Goal: Obtain resource: Download file/media

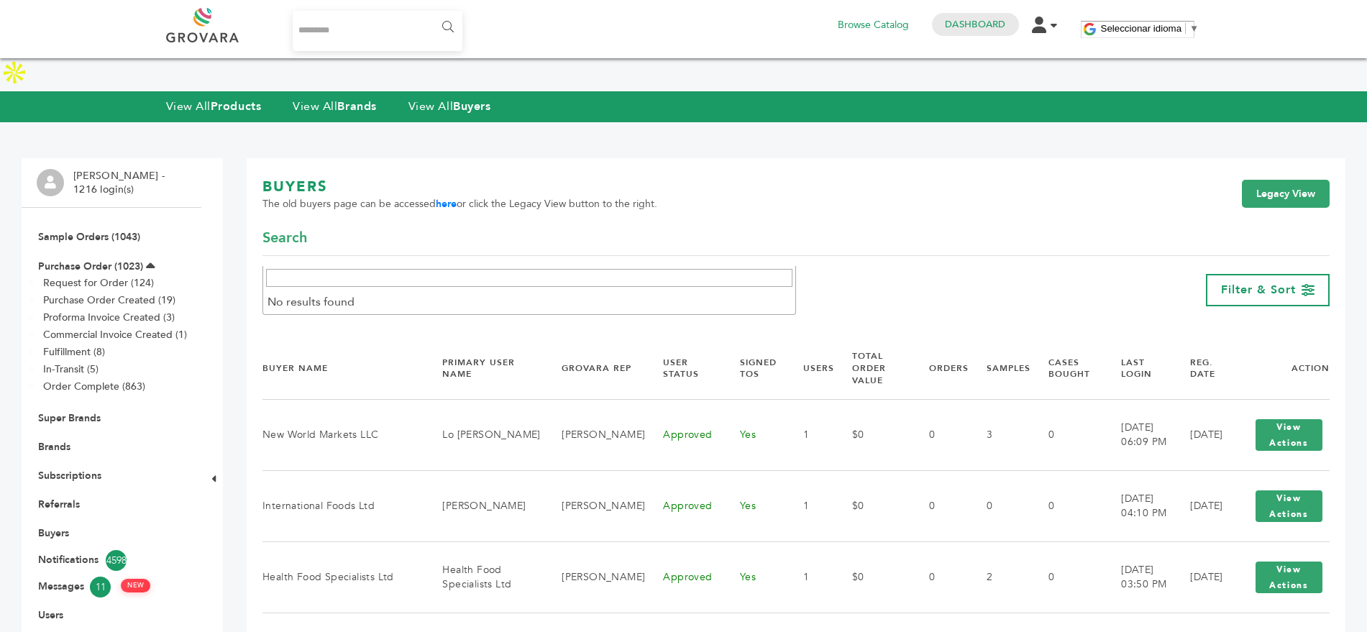
click at [366, 35] on input "Search..." at bounding box center [378, 31] width 170 height 40
click at [325, 99] on link "View All Brands" at bounding box center [335, 107] width 84 height 16
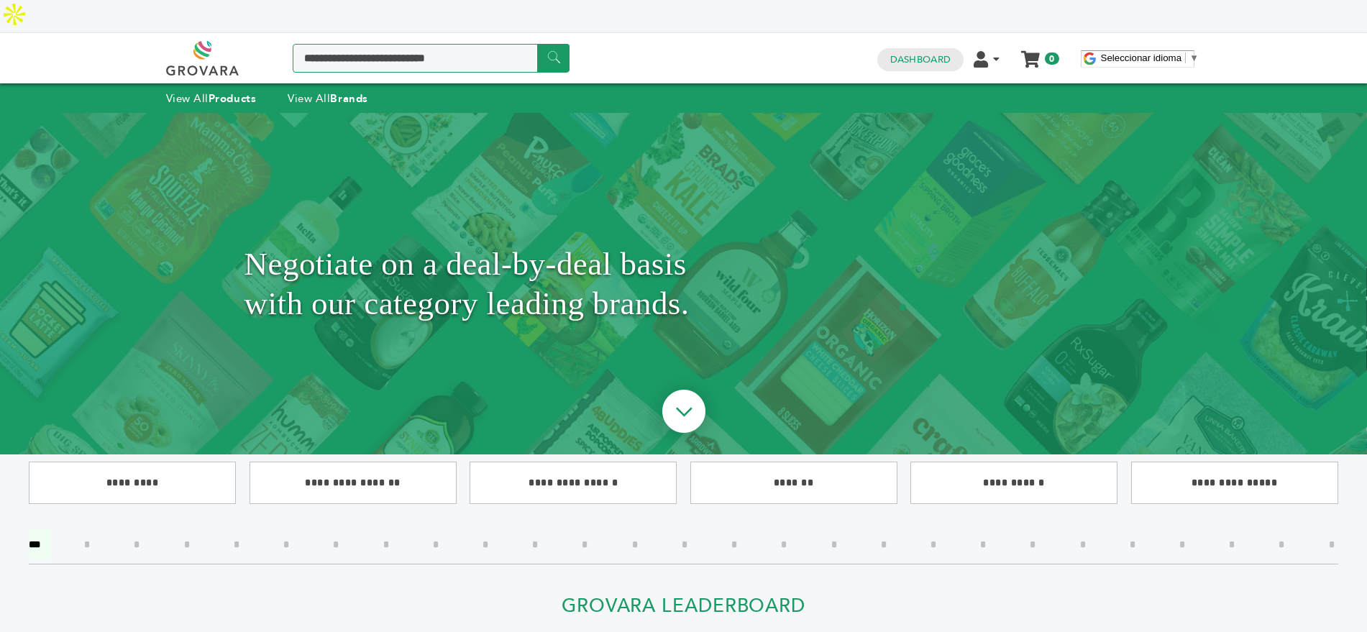
click at [451, 44] on input "Search a product or brand..." at bounding box center [431, 58] width 277 height 29
click at [839, 529] on input"] "*" at bounding box center [834, 544] width 27 height 31
click at [920, 53] on link "Dashboard" at bounding box center [920, 59] width 60 height 13
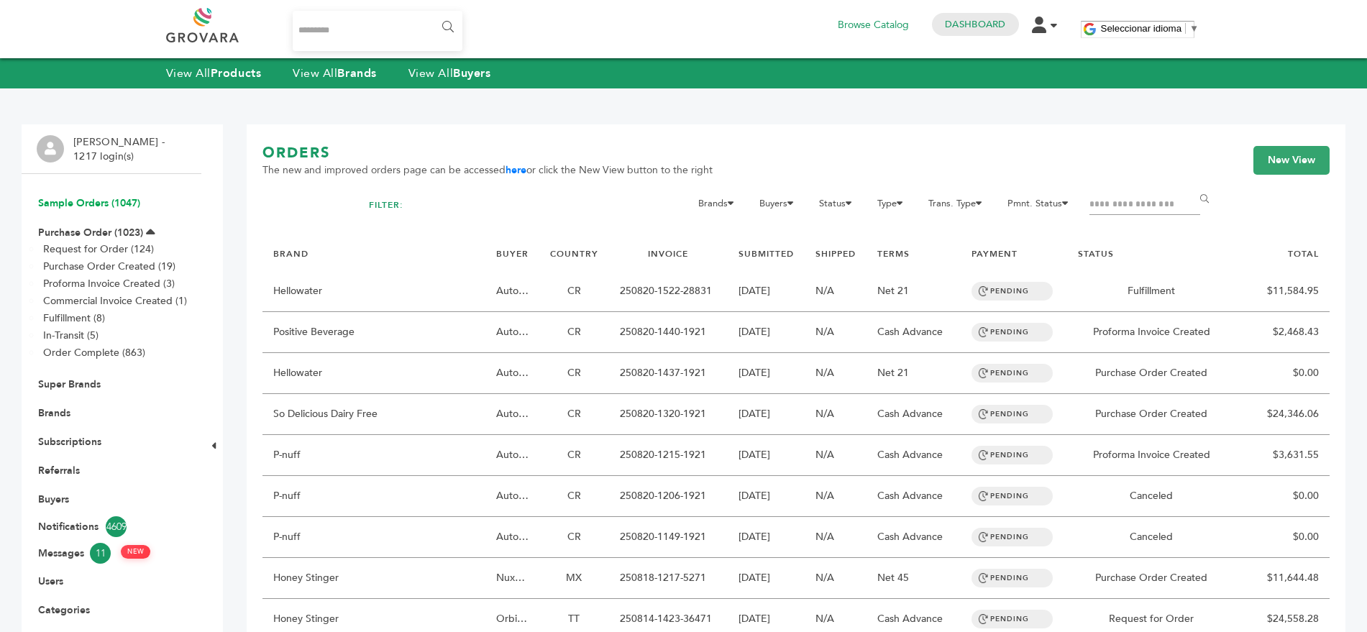
click at [70, 201] on link "Sample Orders (1047)" at bounding box center [89, 203] width 102 height 14
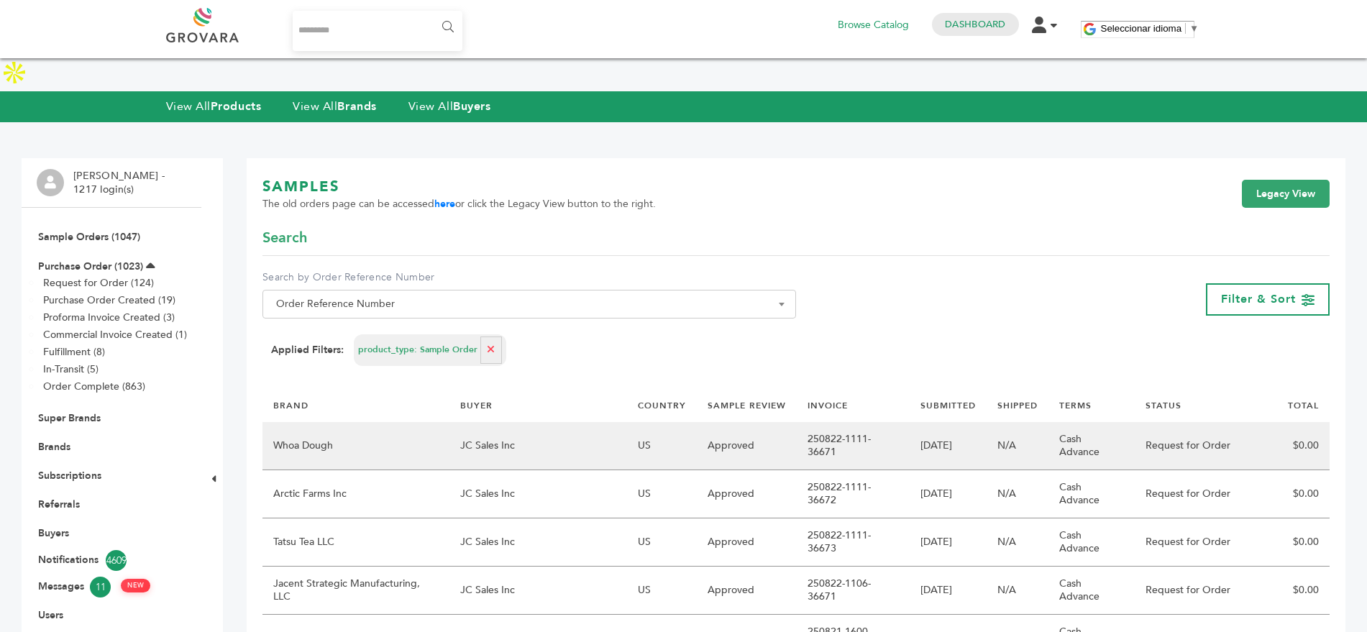
click at [575, 422] on td "JC Sales Inc" at bounding box center [539, 446] width 178 height 48
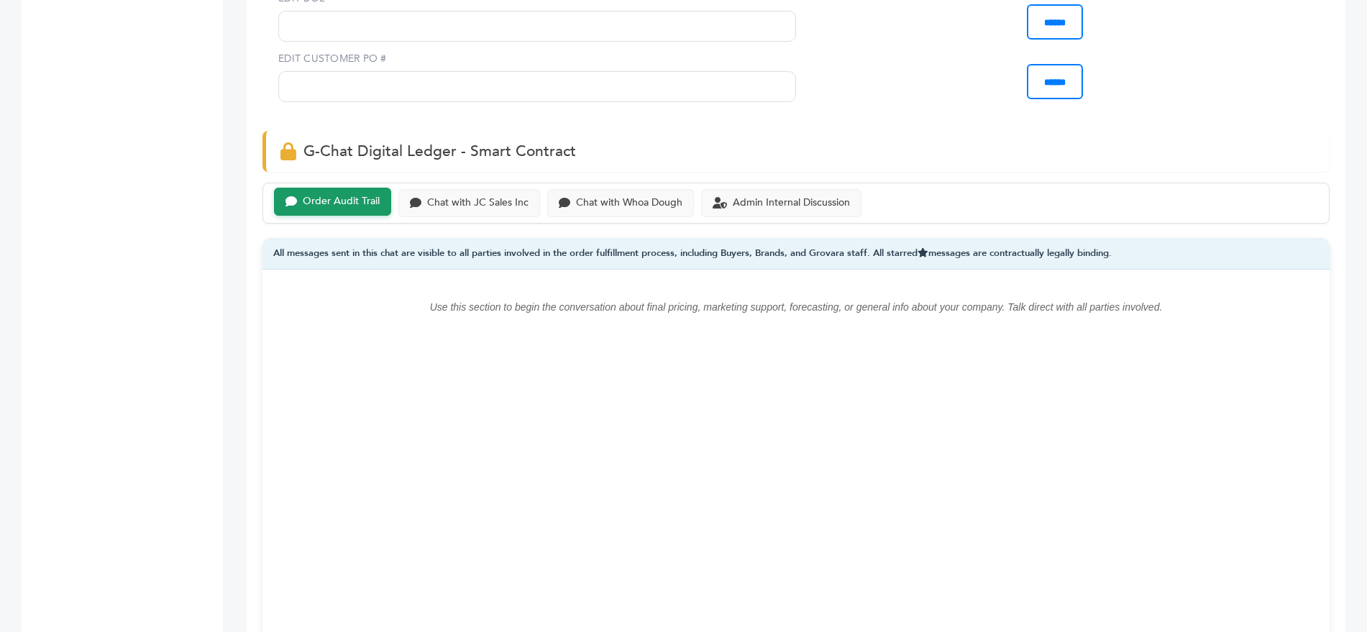
scroll to position [909, 0]
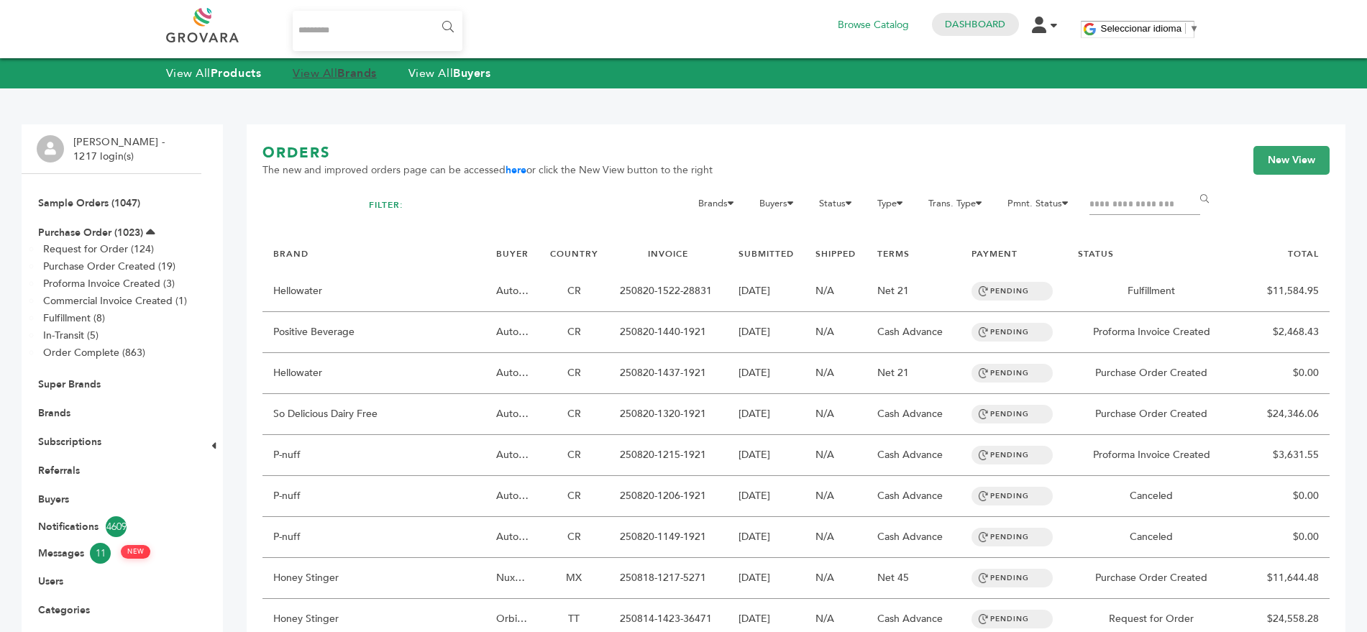
click at [353, 70] on strong "Brands" at bounding box center [356, 73] width 39 height 16
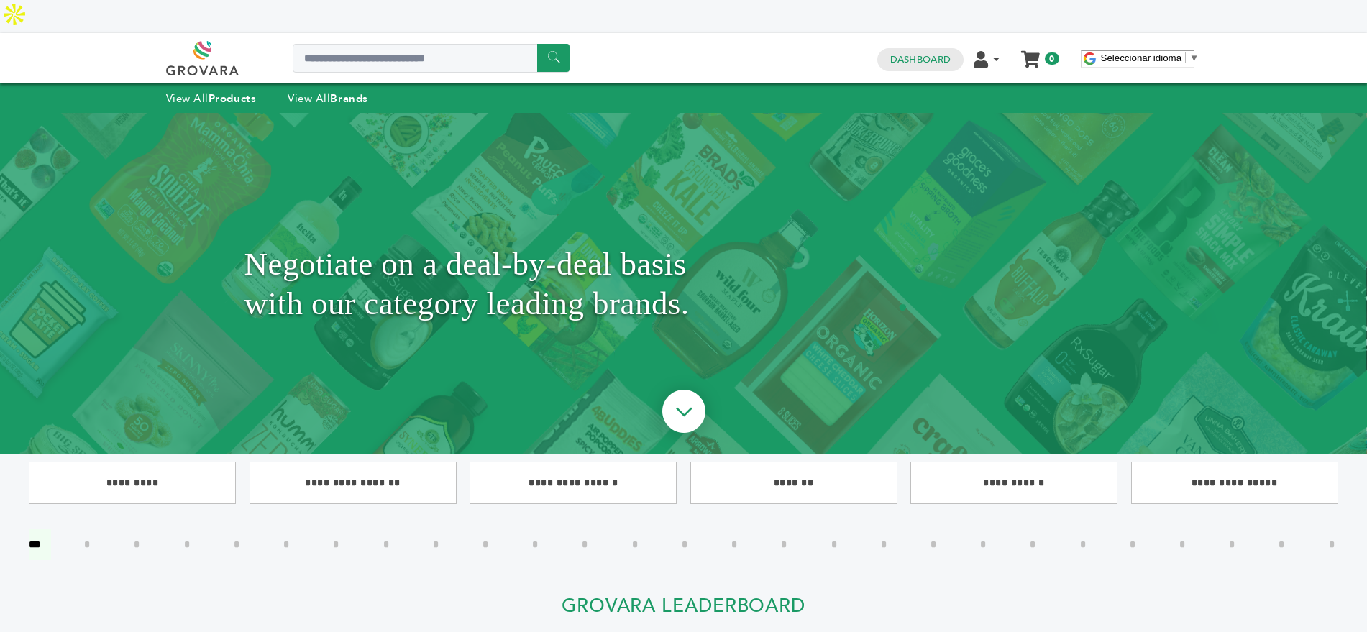
click at [834, 529] on input"] "*" at bounding box center [834, 544] width 27 height 31
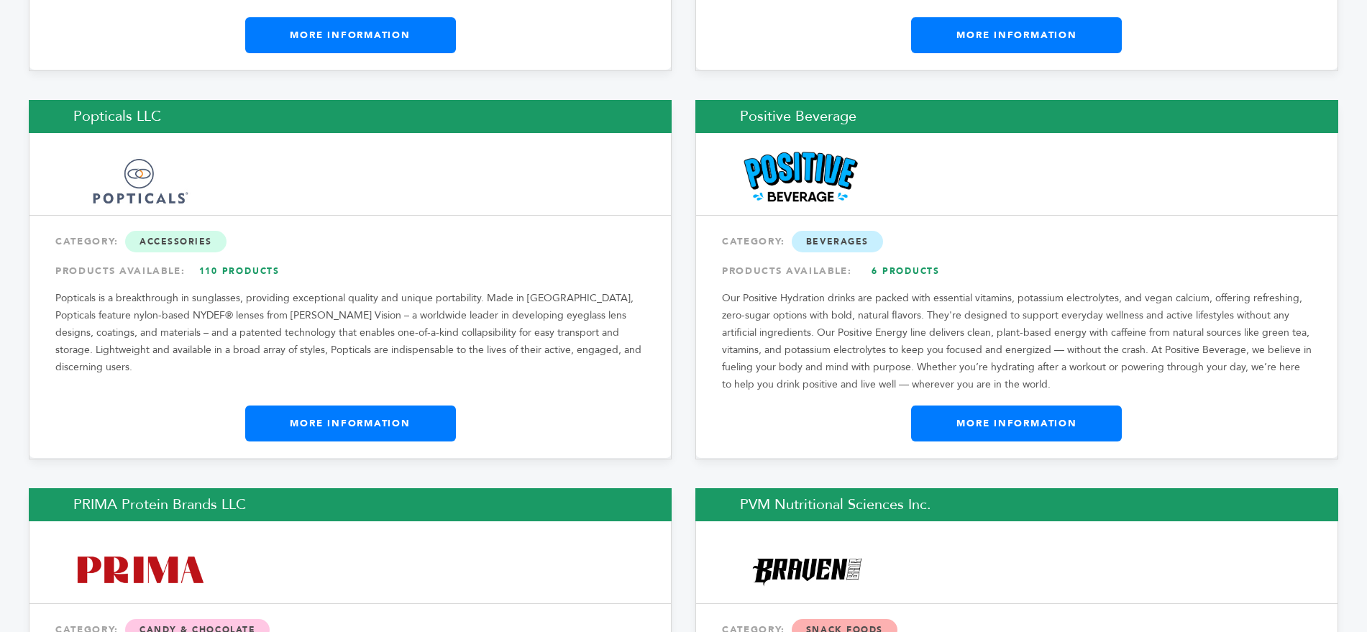
scroll to position [2168, 0]
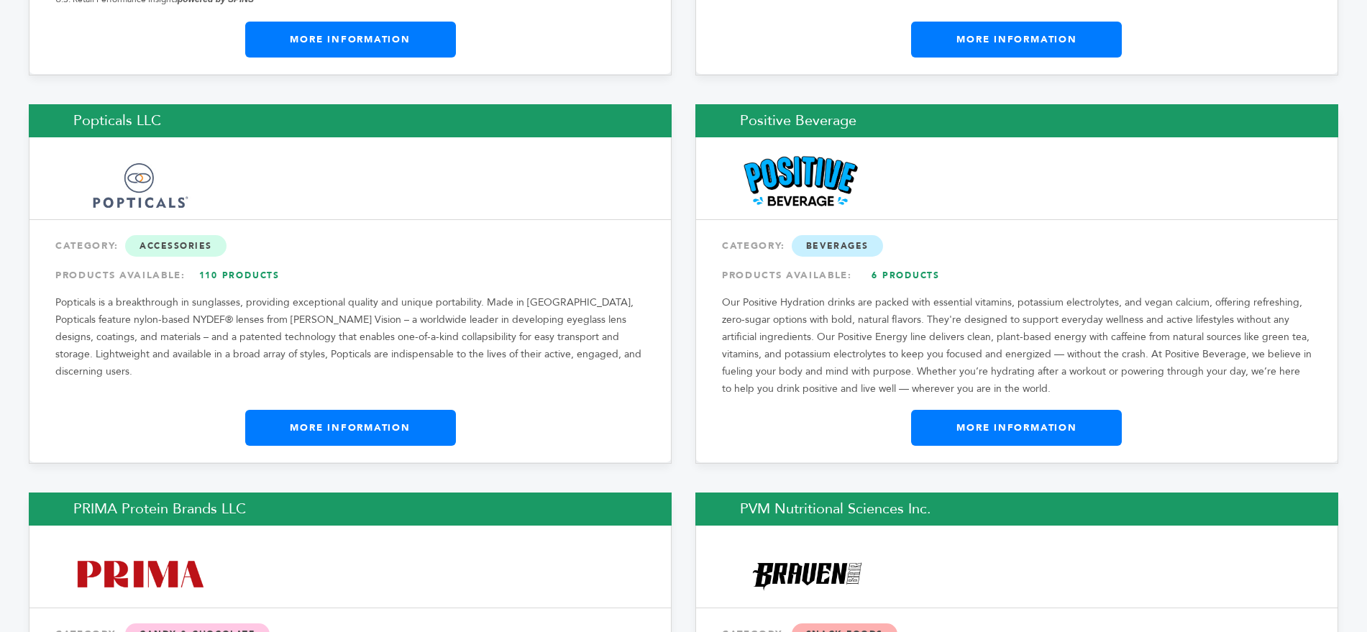
click at [921, 263] on link "6 Products" at bounding box center [906, 276] width 101 height 26
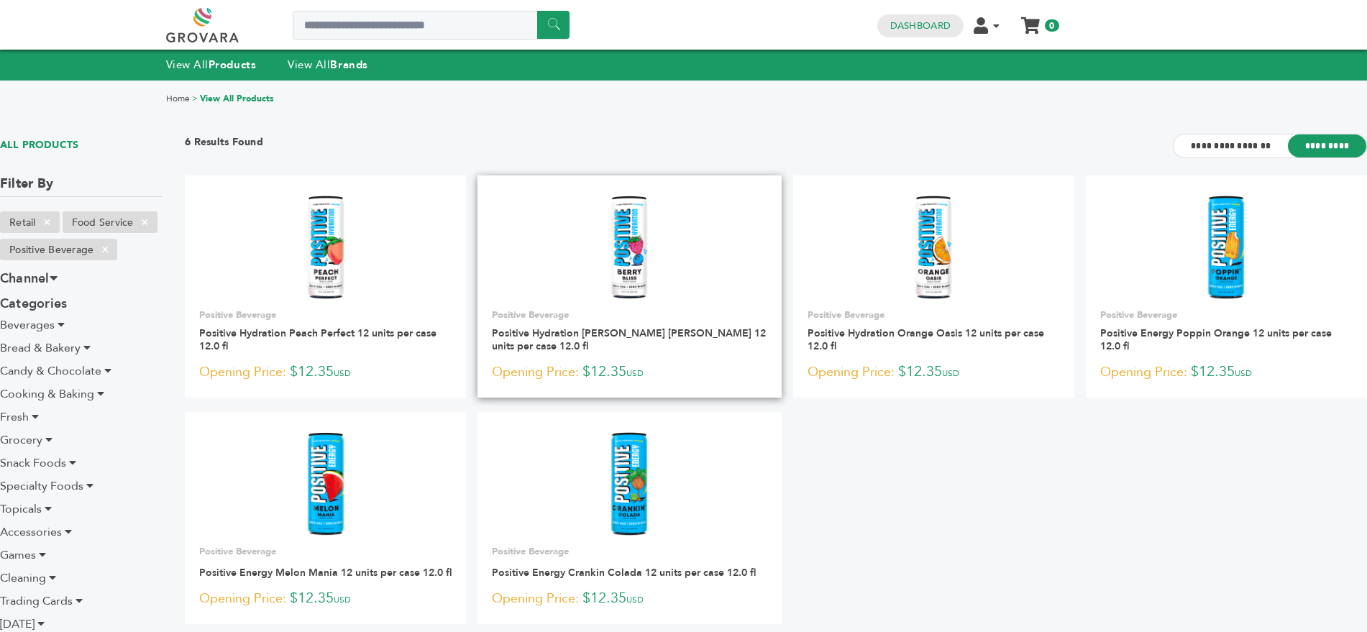
click at [591, 261] on link at bounding box center [630, 247] width 304 height 122
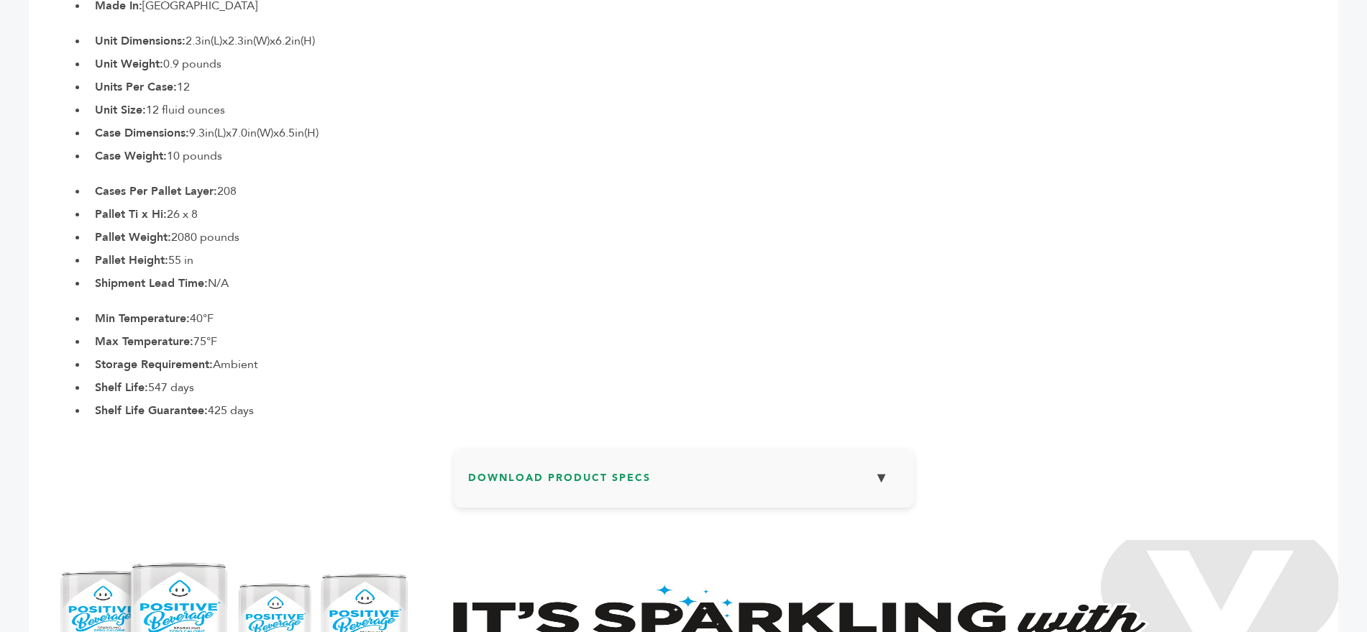
scroll to position [837, 0]
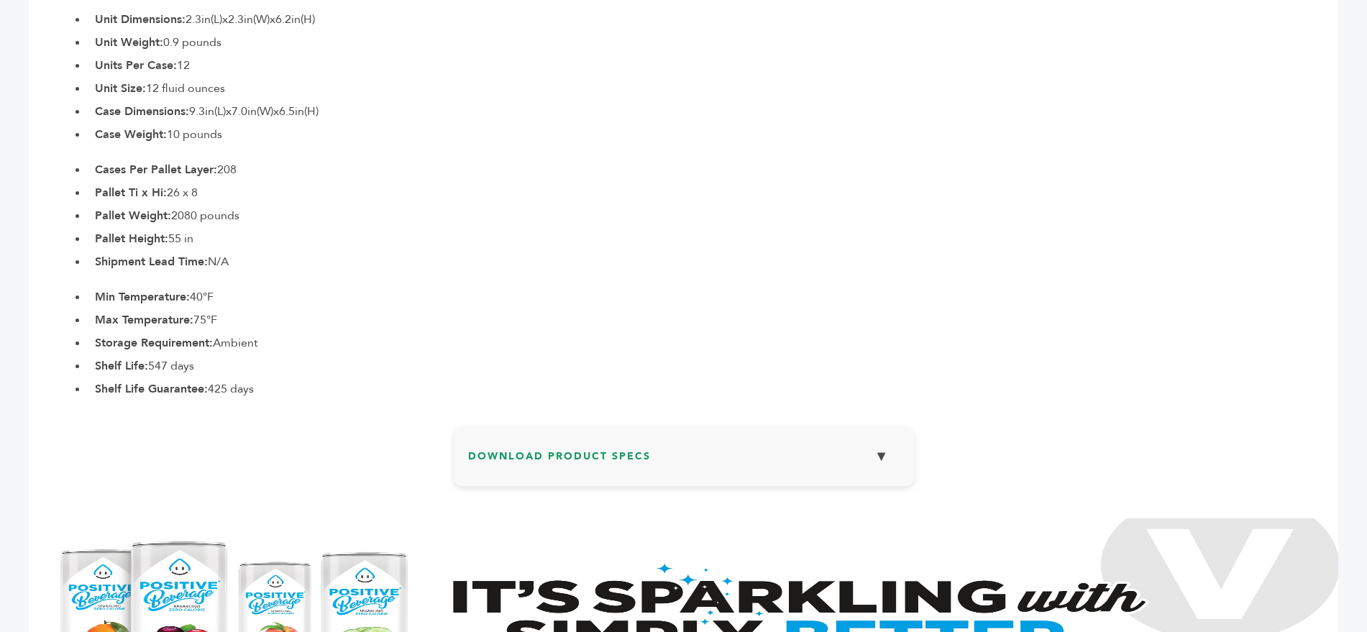
click at [540, 441] on h3 "Download Product Specs ▼" at bounding box center [684, 462] width 432 height 42
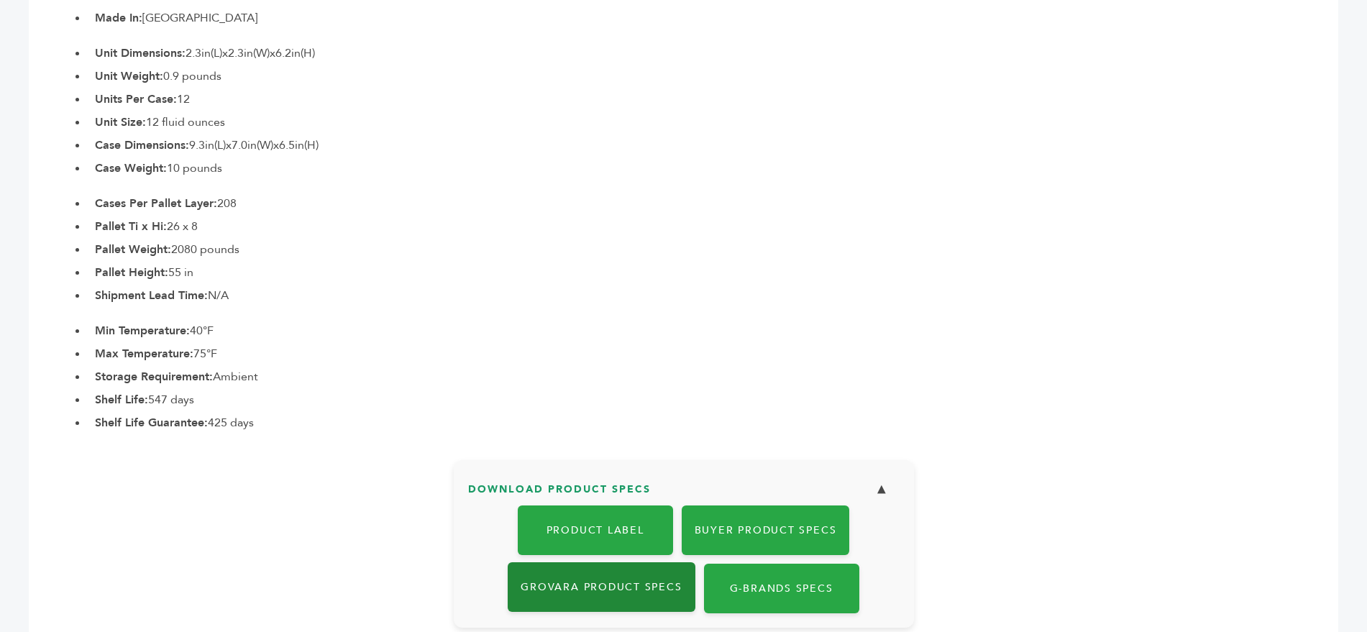
click at [586, 562] on link "Grovara Product Specs" at bounding box center [601, 587] width 187 height 50
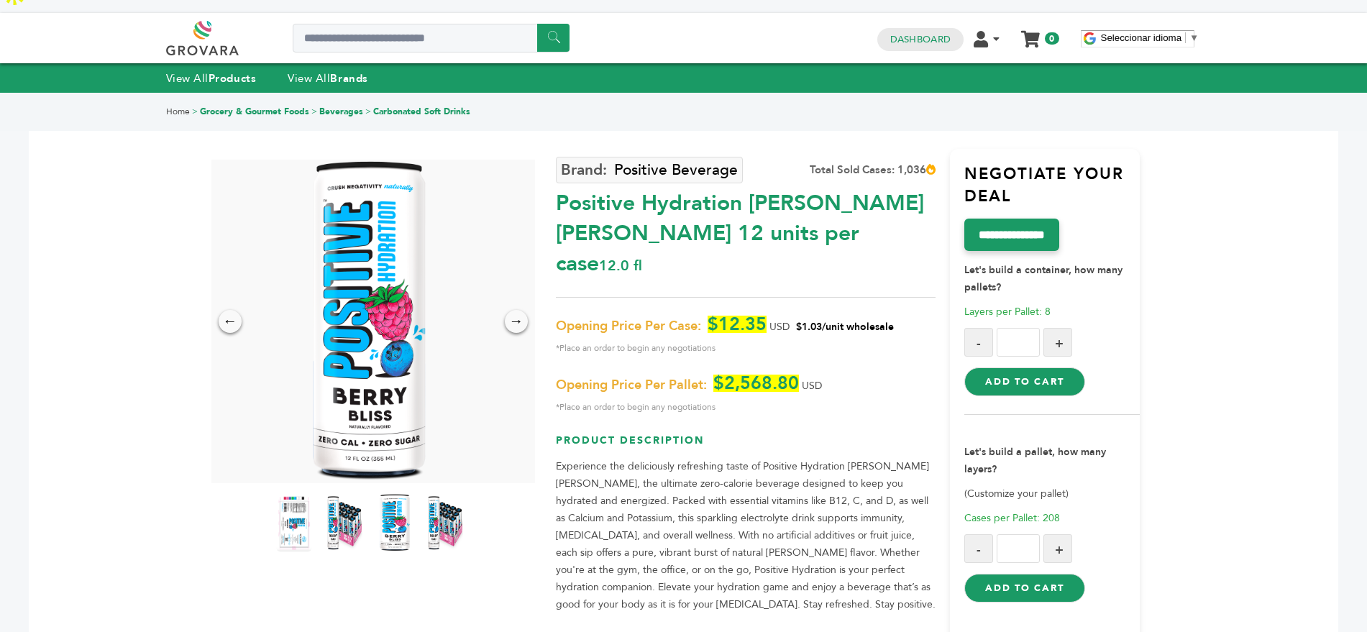
scroll to position [0, 0]
